Goal: Contribute content: Contribute content

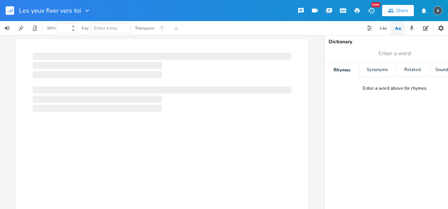
type input "100"
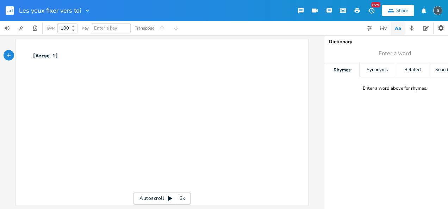
click at [77, 77] on div "xxxxxxxxxx [Verse 1] ​" at bounding box center [167, 129] width 272 height 157
click at [92, 62] on pre "​" at bounding box center [158, 63] width 255 height 7
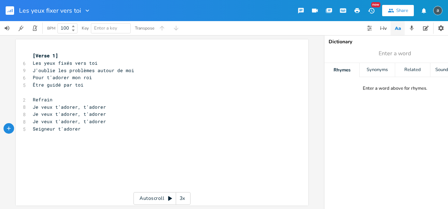
click at [26, 63] on div "xxxxxxxxxx [Verse 1] 6 Les yeux fixés vers toi 9 J'oublie les problèmes autour …" at bounding box center [162, 122] width 293 height 166
click at [25, 63] on div "xxxxxxxxxx [Verse 1] 6 Les yeux fixés vers toi 9 J'oublie les problèmes autour …" at bounding box center [162, 122] width 293 height 166
click at [40, 62] on span "Les yeux fixés vers toi" at bounding box center [65, 63] width 65 height 6
click at [31, 61] on pre "Les yeux fixés vers toi" at bounding box center [158, 63] width 255 height 7
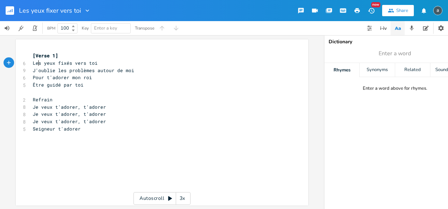
click at [37, 62] on span "Les yeux fixés vers toi" at bounding box center [65, 63] width 65 height 6
click at [72, 79] on span "Pour t'adorer mon roi" at bounding box center [62, 77] width 59 height 6
type textarea "Les"
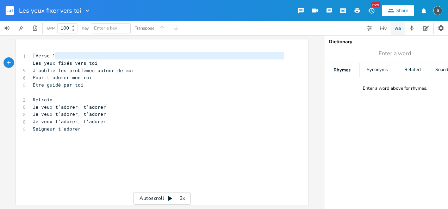
drag, startPoint x: 56, startPoint y: 59, endPoint x: 5, endPoint y: 60, distance: 51.1
click at [5, 60] on div "x 1 [Verse 1 Les yeux fixés vers toi 9 J'oublie les problèmes autour de moi 6 P…" at bounding box center [162, 122] width 324 height 174
click at [53, 98] on pre "Refrain" at bounding box center [158, 99] width 255 height 7
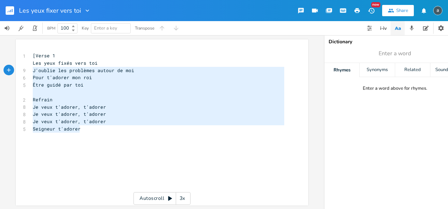
type textarea "[Verse 1 Les yeux fixés vers toi J'oublie les problèmes autour de moi Pour t'ad…"
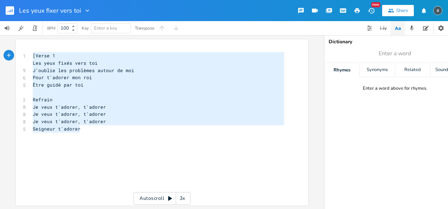
drag, startPoint x: 109, startPoint y: 130, endPoint x: 14, endPoint y: 50, distance: 123.3
click at [16, 50] on div "[Verse 1 Les yeux fixés vers toi J'oublie les problèmes autour de moi Pour t'ad…" at bounding box center [162, 122] width 293 height 166
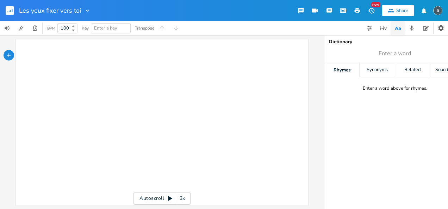
drag, startPoint x: 78, startPoint y: 31, endPoint x: 100, endPoint y: 59, distance: 35.8
click at [80, 35] on div "BPM 100 Key Enter a key Transpose" at bounding box center [91, 28] width 183 height 14
click at [101, 59] on pre "​" at bounding box center [158, 55] width 255 height 7
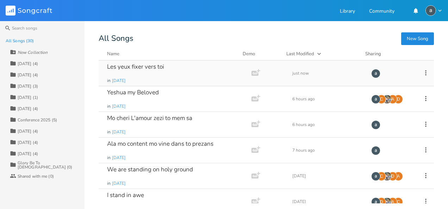
click at [134, 70] on div "Les yeux fixer vers toi" at bounding box center [135, 67] width 57 height 6
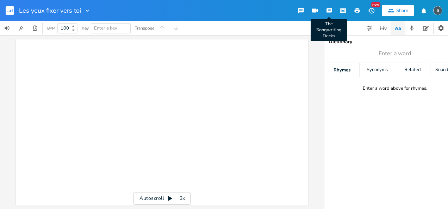
click at [333, 9] on button "The Songwriting Decks" at bounding box center [329, 10] width 14 height 13
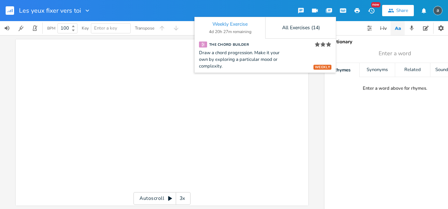
click at [347, 23] on div "BPM 100 Key Enter a key Transpose" at bounding box center [224, 28] width 448 height 14
click at [343, 16] on button "button" at bounding box center [343, 10] width 14 height 13
click at [349, 11] on button "button" at bounding box center [343, 10] width 14 height 13
click at [104, 67] on div "xxxxxxxxxx ​" at bounding box center [167, 129] width 272 height 157
drag, startPoint x: 118, startPoint y: 78, endPoint x: 52, endPoint y: 67, distance: 66.8
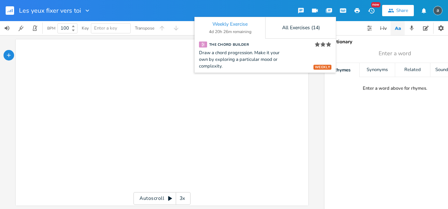
click at [117, 78] on div "xxxxxxxxxx ​" at bounding box center [167, 129] width 272 height 157
click at [10, 58] on div "button" at bounding box center [9, 55] width 11 height 11
click at [17, 53] on div "button" at bounding box center [21, 55] width 11 height 11
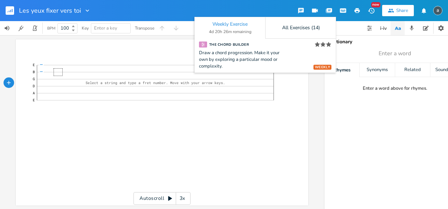
drag, startPoint x: 23, startPoint y: 56, endPoint x: 177, endPoint y: 121, distance: 167.2
click at [177, 121] on div "xxxxxxxxxx ​ E B G D A E Select a string and type a fret number. Move with your…" at bounding box center [162, 122] width 293 height 166
drag, startPoint x: 177, startPoint y: 121, endPoint x: 290, endPoint y: 91, distance: 116.4
click at [312, 93] on div "xxxxxxxxxx ​ E B G D A E Select a string and type a fret number. Move with your…" at bounding box center [162, 122] width 324 height 174
click span "—"
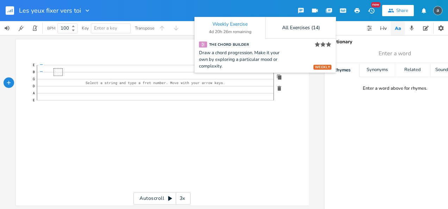
click at [279, 90] on icon "button" at bounding box center [280, 88] width 4 height 5
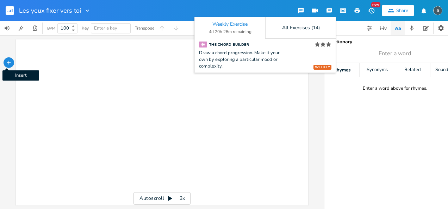
click at [6, 63] on icon "button" at bounding box center [9, 63] width 6 height 6
click at [9, 64] on icon "button" at bounding box center [9, 63] width 6 height 6
click at [48, 67] on div "xxxxxxxxxx ​ ​" at bounding box center [158, 60] width 255 height 18
type textarea "lyrics"
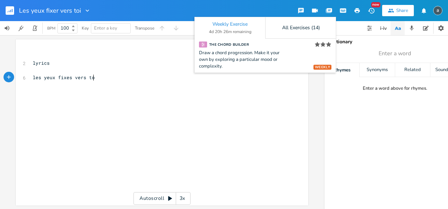
type textarea "les yeux fixes vers toi"
type textarea "j"
type textarea "J'oublies les r"
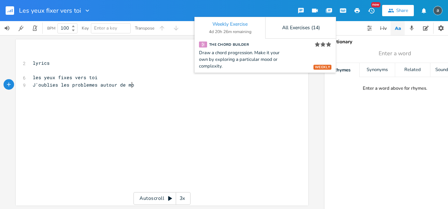
type textarea "problemes autour de moi"
type textarea "po"
type textarea "Pout t'adoreo"
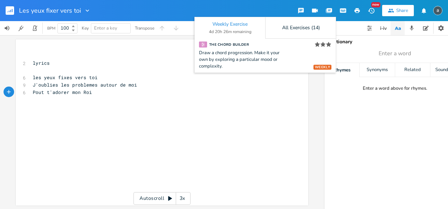
type textarea "r mon Roi"
click at [344, 9] on icon "button" at bounding box center [343, 11] width 5 height 4
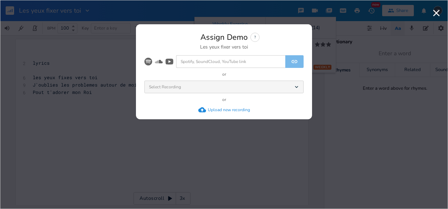
click at [255, 58] on input at bounding box center [230, 61] width 109 height 13
paste input "https://youtu.be/GcU2RdEIudA?si=zksSO9nHOzEREDc4"
type input "https://youtu.be/GcU2RdEIudA?si=zksSO9nHOzEREDc4"
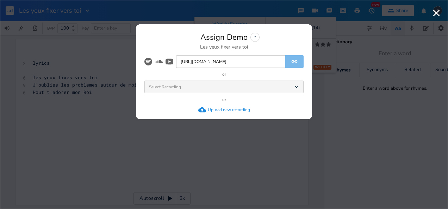
click at [296, 90] on div "Select Recording Dropdown" at bounding box center [224, 87] width 159 height 13
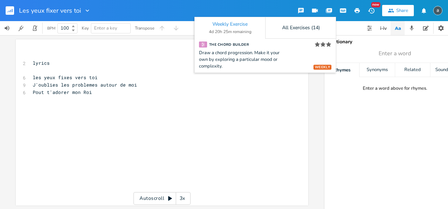
click at [245, 112] on div "xxxxxxxxxx ​ 2 lyrics ​ 6 les yeux fixes vers toi 9 J'oublies les problemes aut…" at bounding box center [167, 129] width 272 height 157
click at [79, 104] on div "xxxxxxxxxx ​ 2 lyrics ​ 6 les yeux fixes vers toi 9 J'oublies les problemes aut…" at bounding box center [167, 129] width 272 height 157
click at [77, 99] on div "xxxxxxxxxx ​ 2 lyrics ​ 6 les yeux fixes vers toi 9 J'oublies les problemes aut…" at bounding box center [167, 129] width 272 height 157
click at [105, 112] on div "xxxxxxxxxx ​ 2 lyrics ​ 6 les yeux fixes vers toi 9 J'oublies les problemes aut…" at bounding box center [167, 129] width 272 height 157
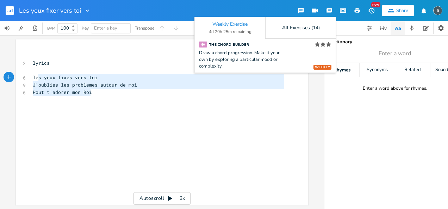
type textarea "les yeux fixes vers toi J'oublies les problemes autour de moi Pout t'adorer mon…"
drag, startPoint x: 92, startPoint y: 91, endPoint x: 31, endPoint y: 79, distance: 62.5
click at [31, 79] on div "​ 2 lyrics ​ 6 les yeux fixes vers toi 9 J'oublies les problemes autour de moi …" at bounding box center [158, 74] width 255 height 44
paste textarea
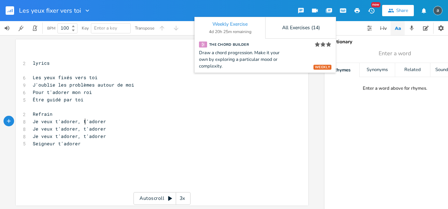
click at [84, 124] on span "Je veux t'adorer, t'adorer" at bounding box center [69, 121] width 73 height 6
click at [59, 116] on pre "Refrain" at bounding box center [158, 114] width 255 height 7
click at [109, 123] on pre "​" at bounding box center [158, 121] width 255 height 7
click at [41, 65] on span "lyrics" at bounding box center [41, 63] width 17 height 6
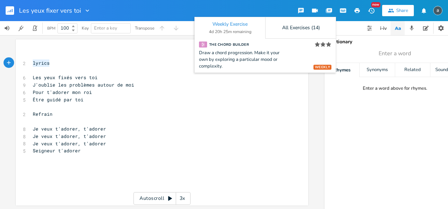
click at [41, 65] on span "lyrics" at bounding box center [41, 63] width 17 height 6
type textarea "Lyrics"
click at [153, 176] on div "x ​ 2 Lyrics ​ 6 Les yeux fixés vers toi 9 J'oublie les problèmes autour de moi…" at bounding box center [167, 129] width 272 height 157
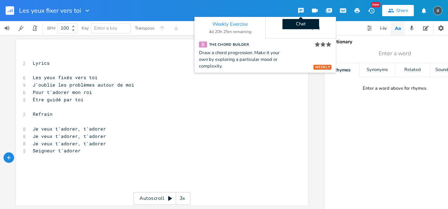
click at [304, 10] on icon "button" at bounding box center [301, 11] width 6 height 6
click at [304, 9] on icon "button" at bounding box center [301, 11] width 6 height 6
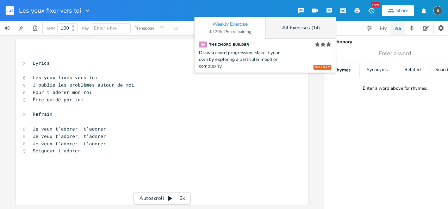
click at [265, 28] on div "All Exercises (14)" at bounding box center [300, 28] width 71 height 22
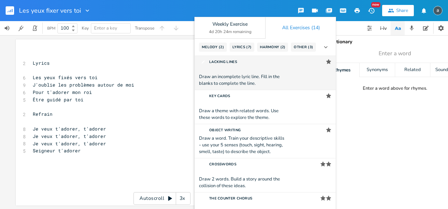
click at [276, 80] on div "Draw an incomplete lyric line. Fill in the blanks to complete the line." at bounding box center [243, 80] width 88 height 13
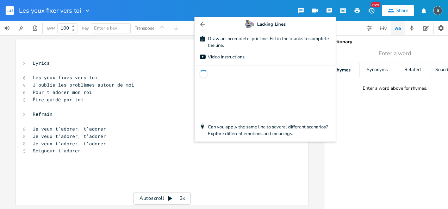
click at [204, 23] on icon "button" at bounding box center [202, 24] width 7 height 7
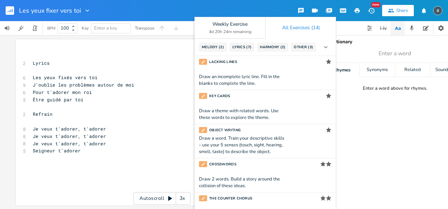
click at [204, 23] on div "Weekly Exercise 4d 20h 24m remaining" at bounding box center [230, 28] width 71 height 22
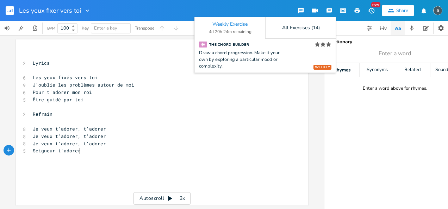
click at [215, 153] on pre "Seigneur t'adorer" at bounding box center [158, 150] width 255 height 7
click at [243, 122] on pre "​" at bounding box center [158, 121] width 255 height 7
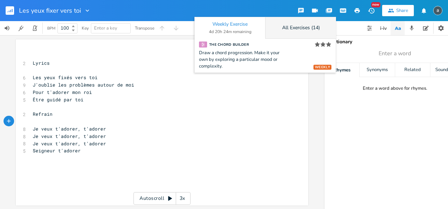
click at [335, 24] on div "All Exercises (14)" at bounding box center [300, 28] width 71 height 22
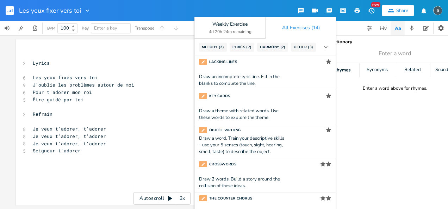
click at [335, 23] on div "All Exercises (14)" at bounding box center [301, 27] width 71 height 21
copy div "Melody ( 2 )"
click at [397, 31] on icon "button" at bounding box center [398, 28] width 9 height 9
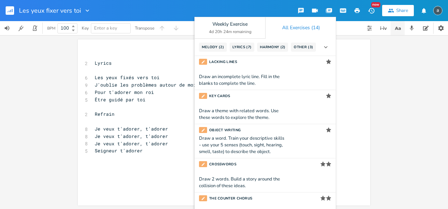
click at [397, 31] on icon "button" at bounding box center [398, 28] width 9 height 9
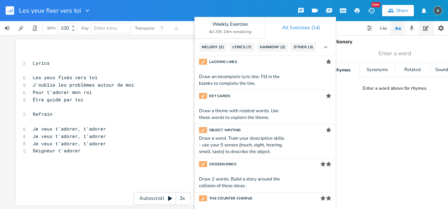
click at [421, 30] on button "button" at bounding box center [426, 28] width 14 height 14
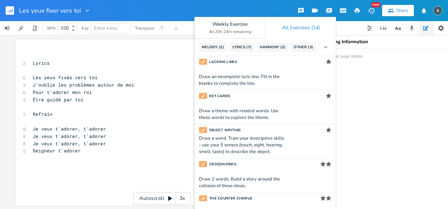
click at [338, 26] on div "BPM 100 Key Enter a key Transpose" at bounding box center [224, 28] width 448 height 14
click at [8, 5] on button "button" at bounding box center [13, 10] width 14 height 17
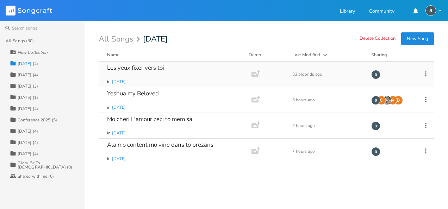
click at [139, 68] on div "Les yeux fixer vers toi" at bounding box center [135, 68] width 57 height 6
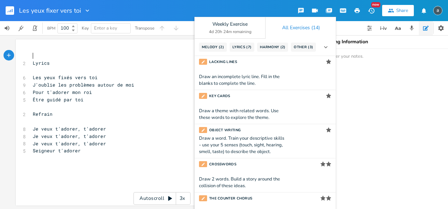
click at [326, 48] on icon "button" at bounding box center [326, 47] width 7 height 7
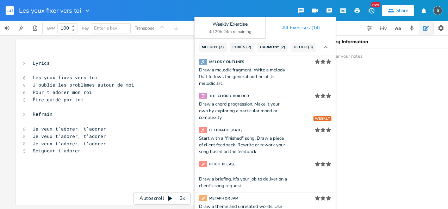
click at [326, 48] on icon "button" at bounding box center [326, 47] width 7 height 7
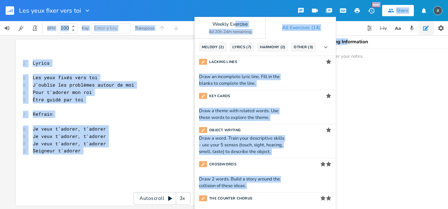
drag, startPoint x: 234, startPoint y: 26, endPoint x: 348, endPoint y: 38, distance: 113.8
click at [348, 38] on div "Les yeux fixer vers toi Weekly Exercise 4d 20h 24m remaining All Exercises (14)…" at bounding box center [224, 104] width 448 height 209
click at [271, 19] on div "All Exercises (14)" at bounding box center [301, 27] width 71 height 21
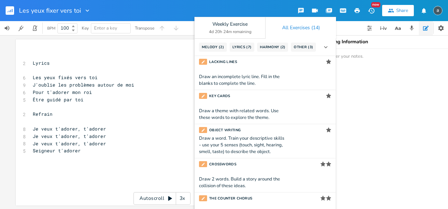
click at [270, 17] on div "All Exercises (14)" at bounding box center [301, 27] width 71 height 21
click at [269, 11] on div "Les yeux fixer vers toi Weekly Exercise 4d 20h 24m remaining All Exercises (14)…" at bounding box center [224, 10] width 448 height 21
click at [86, 10] on icon "button" at bounding box center [87, 10] width 7 height 7
click at [159, 11] on div "Les yeux fixer vers toi Edit Rename Collection Collections Delete Delete Weekly…" at bounding box center [224, 10] width 448 height 21
click at [434, 28] on div at bounding box center [405, 28] width 85 height 14
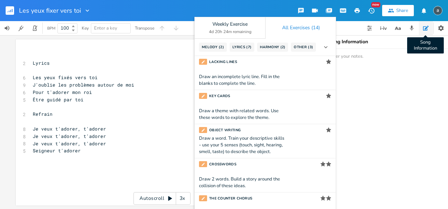
click at [432, 28] on button "Song Information" at bounding box center [426, 28] width 14 height 14
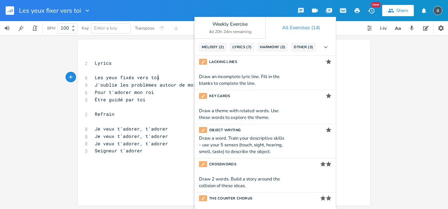
click at [348, 78] on div "xxxxxxxxxx ​ 2 Lyrics ​ 6 Les yeux fixés vers toi 9 J'oublie les problèmes auto…" at bounding box center [229, 107] width 272 height 113
drag, startPoint x: 280, startPoint y: 24, endPoint x: 36, endPoint y: 73, distance: 249.2
click at [36, 73] on div "xxxxxxxxxx ​ 2 Lyrics ​ 6 Les yeux fixés vers toi 9 J'oublie les problèmes auto…" at bounding box center [224, 122] width 448 height 174
click at [87, 13] on icon "button" at bounding box center [87, 10] width 7 height 7
click at [10, 13] on rect "button" at bounding box center [10, 10] width 8 height 8
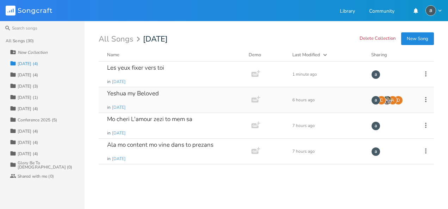
click at [136, 97] on div "Yeshua my Beloved" at bounding box center [133, 94] width 52 height 6
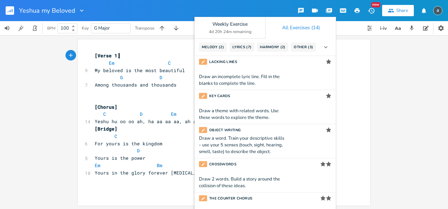
click at [13, 12] on rect "button" at bounding box center [10, 10] width 8 height 8
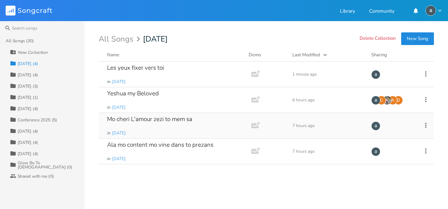
click at [142, 118] on div "Mo cheri L'amour zezi to mem sa" at bounding box center [149, 119] width 85 height 6
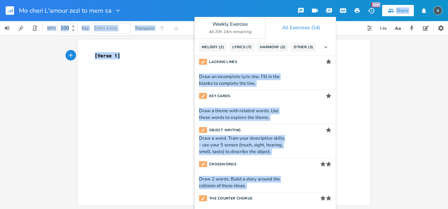
drag, startPoint x: 330, startPoint y: 22, endPoint x: 339, endPoint y: 41, distance: 20.8
click at [339, 41] on div "Mo cheri L'amour zezi to mem sa Weekly Exercise 4d 20h 24m remaining All Exerci…" at bounding box center [224, 104] width 448 height 209
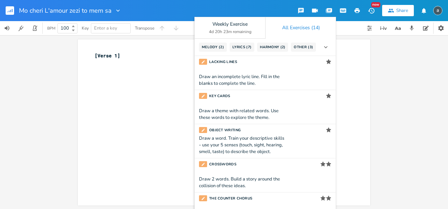
drag, startPoint x: 339, startPoint y: 41, endPoint x: 379, endPoint y: 78, distance: 54.4
click at [379, 88] on div "xxxxxxxxxx [Verse 1] ​ Autoscroll 3x" at bounding box center [224, 122] width 448 height 174
click at [438, 25] on icon "button" at bounding box center [441, 28] width 7 height 7
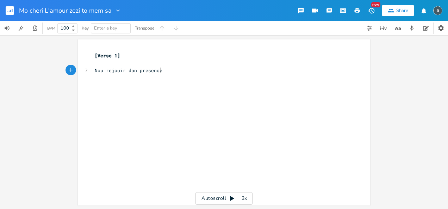
scroll to position [0, 53]
type textarea "Nou rejouir dan presence Bn"
type textarea "ondieeeeeee"
type textarea "r"
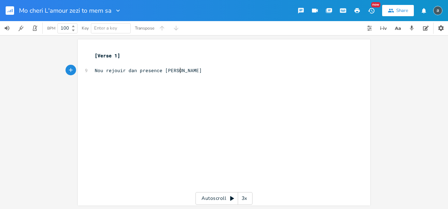
scroll to position [0, 2]
type textarea "Nou p"
type textarea "Paa"
type textarea "pa"
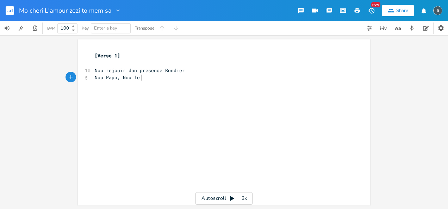
scroll to position [0, 17]
type textarea ", Nou le Eoi"
type textarea "Roi"
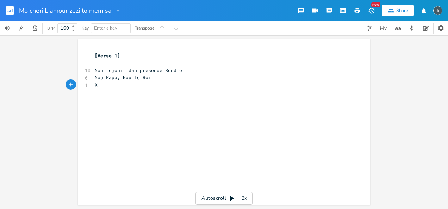
type textarea "X+"
type textarea "Z"
type textarea "Zex"
type textarea "zi Chrit"
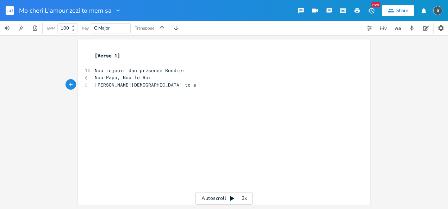
type textarea "st to em"
type textarea "meme mo lE"
type textarea "e Roi Bat"
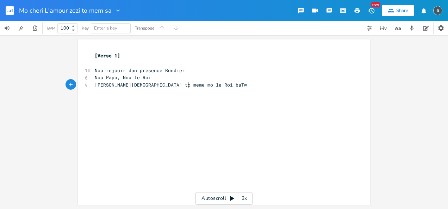
scroll to position [0, 12]
type textarea "baTw"
type textarea "te"
type textarea "T la me"
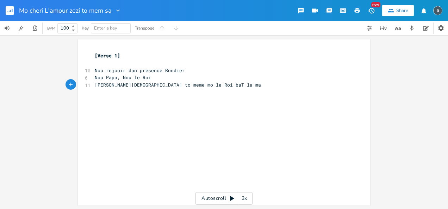
scroll to position [0, 2]
type textarea "ai ny"
type textarea "u adore li"
type textarea "Mo seri l"
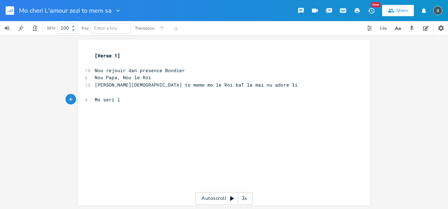
type textarea "l'a"
type textarea "Amour [PERSON_NAME]"
type textarea "r"
type textarea "t to meme sa"
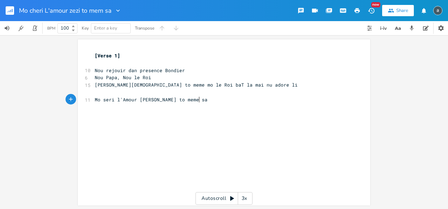
scroll to position [0, 28]
type textarea "h"
type textarea "(Mo eri"
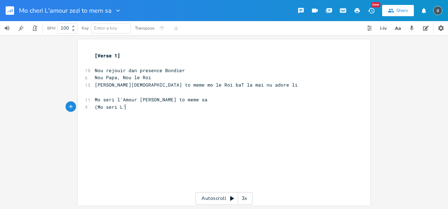
type textarea "seri L'a"
type textarea "Amout"
type textarea "r Zezi Chro"
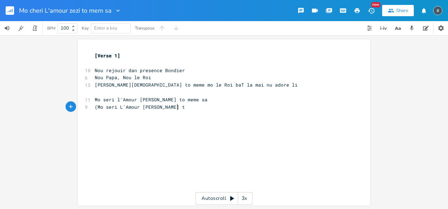
type textarea "ist t i"
type textarea "o"
type textarea "t"
type textarea "to meme sa"
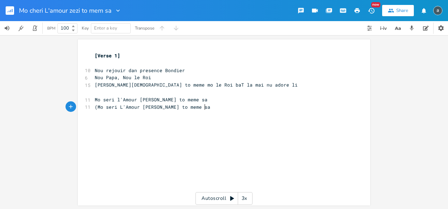
scroll to position [0, 26]
type textarea ")"
click at [137, 91] on pre "​" at bounding box center [220, 92] width 255 height 7
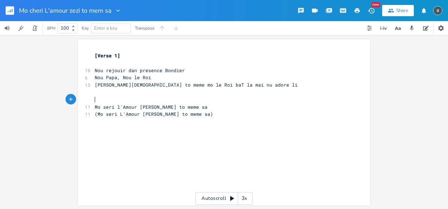
click at [212, 110] on pre "Mo seri l'Amour [PERSON_NAME] to meme sa" at bounding box center [220, 107] width 255 height 7
type textarea "(x4)"
type textarea "sa)"
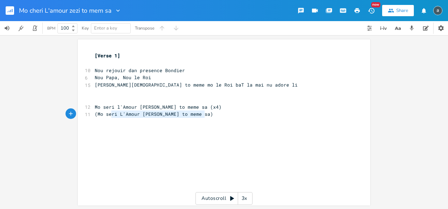
type textarea "(Mo seri L'Amour [PERSON_NAME] to meme sa)"
drag, startPoint x: 204, startPoint y: 116, endPoint x: 91, endPoint y: 112, distance: 113.3
click at [93, 112] on pre "(Mo seri L'Amour [PERSON_NAME] to meme sa)" at bounding box center [220, 114] width 255 height 7
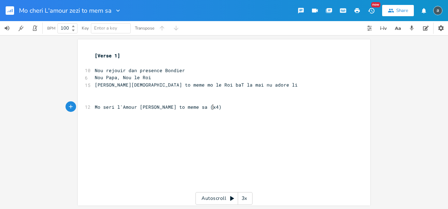
click at [222, 105] on pre "Mo seri l'Amour [PERSON_NAME] to meme sa (x4)" at bounding box center [220, 107] width 255 height 7
type textarea "SanT"
type textarea ", Damc"
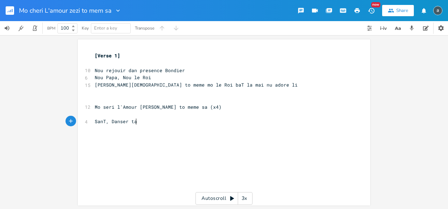
type textarea "nser [MEDICAL_DATA]"
type textarea "pe nu lamE nuadore"
type textarea "adore li"
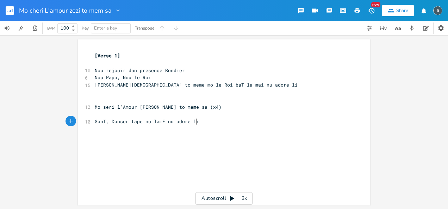
scroll to position [0, 16]
type textarea "X"
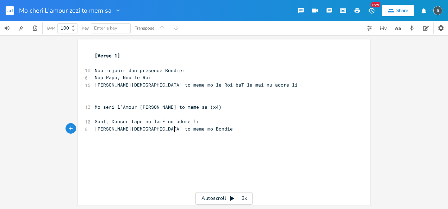
type textarea "[PERSON_NAME][DEMOGRAPHIC_DATA] to meme mo Bondier"
type textarea "Zezi Chro"
type textarea "ist to meme mo L"
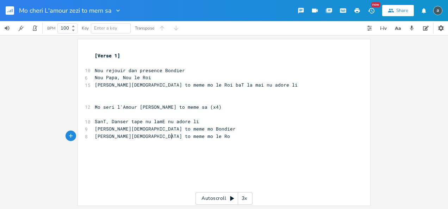
type textarea "le Roi"
type textarea "Mo"
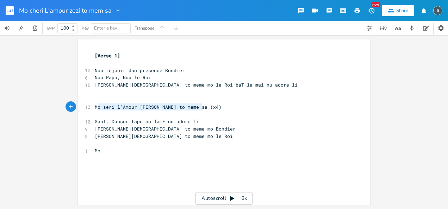
type textarea "o seri l'Amour [PERSON_NAME] to meme sa (x4"
drag, startPoint x: 95, startPoint y: 106, endPoint x: 212, endPoint y: 106, distance: 116.7
click at [209, 106] on span "Mo seri l'Amour [PERSON_NAME] to meme sa (x4)" at bounding box center [158, 107] width 127 height 6
type textarea "Mo seri l'Amour [PERSON_NAME] to meme sa (x4)"
drag, startPoint x: 214, startPoint y: 106, endPoint x: 94, endPoint y: 104, distance: 120.6
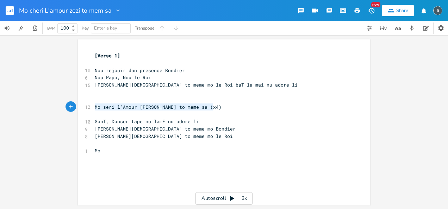
click at [94, 104] on pre "Mo seri l'Amour [PERSON_NAME] to meme sa (x4)" at bounding box center [220, 107] width 255 height 7
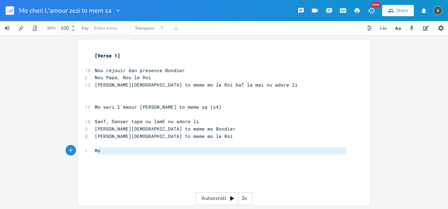
type textarea "Mo"
drag, startPoint x: 107, startPoint y: 156, endPoint x: 91, endPoint y: 153, distance: 16.2
click at [93, 153] on div "[Verse 1] ​ 10 Nou rejouir dan presence Bondier 6 Nou Papa, Nou le Roi 15 [PERS…" at bounding box center [220, 110] width 255 height 117
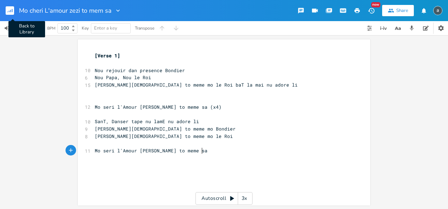
click at [11, 8] on rect "button" at bounding box center [10, 10] width 8 height 8
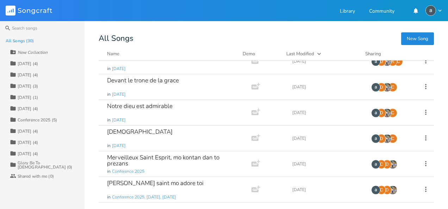
scroll to position [141, 0]
click at [171, 107] on div "Notre dieu est admirable" at bounding box center [140, 106] width 66 height 6
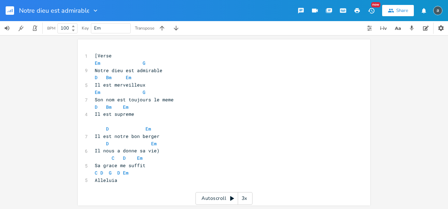
click at [95, 10] on icon "button" at bounding box center [95, 10] width 7 height 7
click at [94, 19] on icon "Edit" at bounding box center [94, 20] width 5 height 5
drag, startPoint x: 42, startPoint y: 11, endPoint x: 52, endPoint y: 10, distance: 10.6
click at [41, 11] on input "Notre dieu est admirable" at bounding box center [54, 10] width 70 height 6
type input "Notre Dieu est admirable"
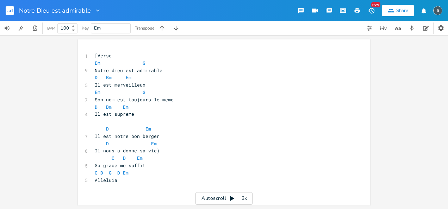
click at [133, 77] on pre "D Bm Em" at bounding box center [220, 77] width 255 height 7
click at [111, 72] on span "Notre dieu est admirable" at bounding box center [129, 70] width 68 height 6
type textarea "D"
click at [153, 124] on pre "​" at bounding box center [220, 121] width 255 height 7
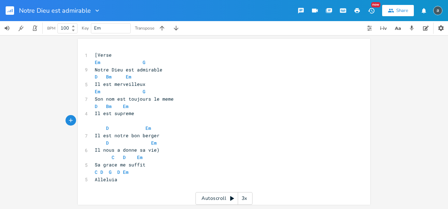
scroll to position [0, 0]
click at [13, 11] on rect "button" at bounding box center [10, 10] width 8 height 8
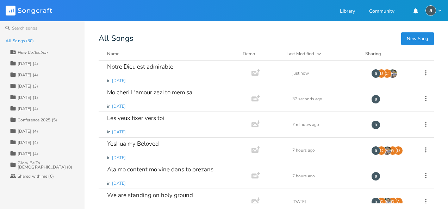
click at [30, 62] on div "[DATE] (4)" at bounding box center [28, 64] width 20 height 4
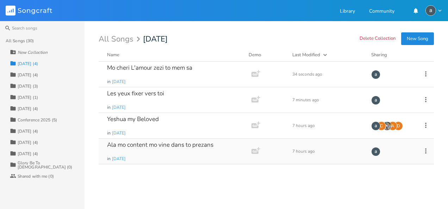
click at [166, 143] on div "Ala mo content mo vine dans to prezans" at bounding box center [160, 145] width 106 height 6
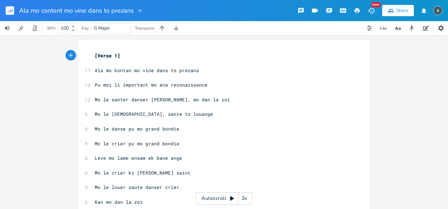
scroll to position [40, 0]
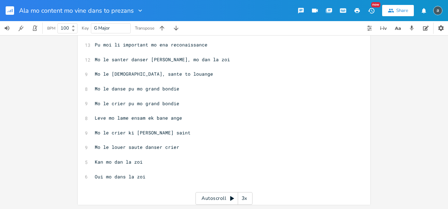
click at [137, 134] on span "Mo le crier ki [PERSON_NAME] saint" at bounding box center [143, 133] width 96 height 6
type textarea "B"
click at [160, 89] on span "Mo le danse pu mo grand bondie" at bounding box center [137, 89] width 85 height 6
click at [161, 90] on span "Mo le danse pu mo grand bondie" at bounding box center [137, 89] width 85 height 6
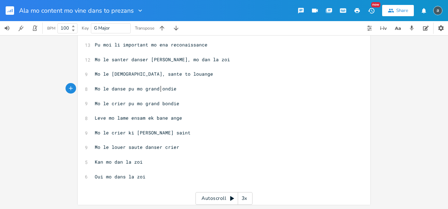
type textarea "B"
click at [147, 91] on span "Mo le danse pu mo grand Bondie" at bounding box center [137, 89] width 85 height 6
type textarea "G"
click at [146, 105] on span "Mo le crier pu mo grand bondie" at bounding box center [137, 103] width 85 height 6
type textarea "G"
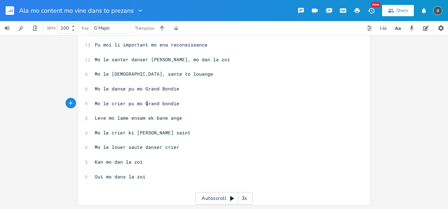
click at [162, 103] on span "Mo le crier pu mo Grand bondie" at bounding box center [137, 103] width 85 height 6
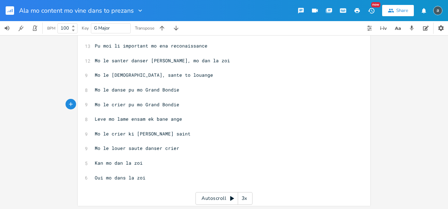
scroll to position [40, 0]
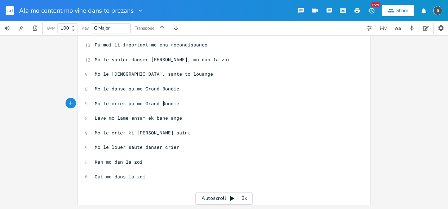
type textarea "B"
click at [10, 10] on rect "button" at bounding box center [10, 10] width 8 height 8
